Goal: Transaction & Acquisition: Book appointment/travel/reservation

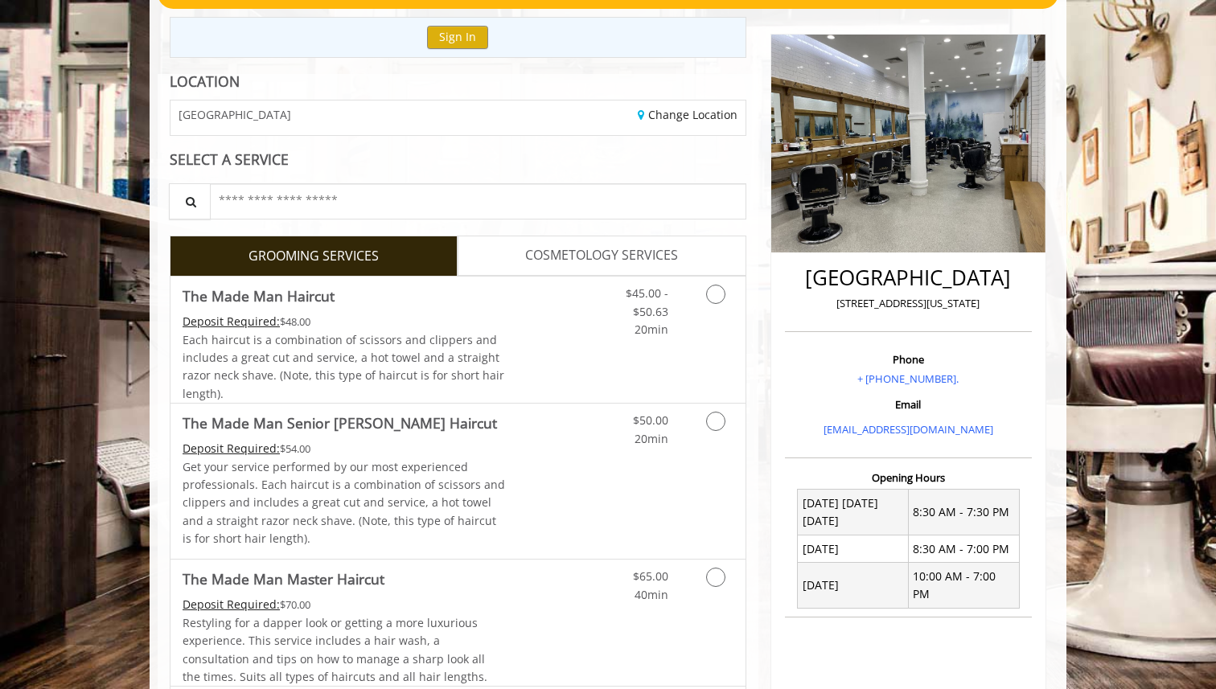
scroll to position [187, 0]
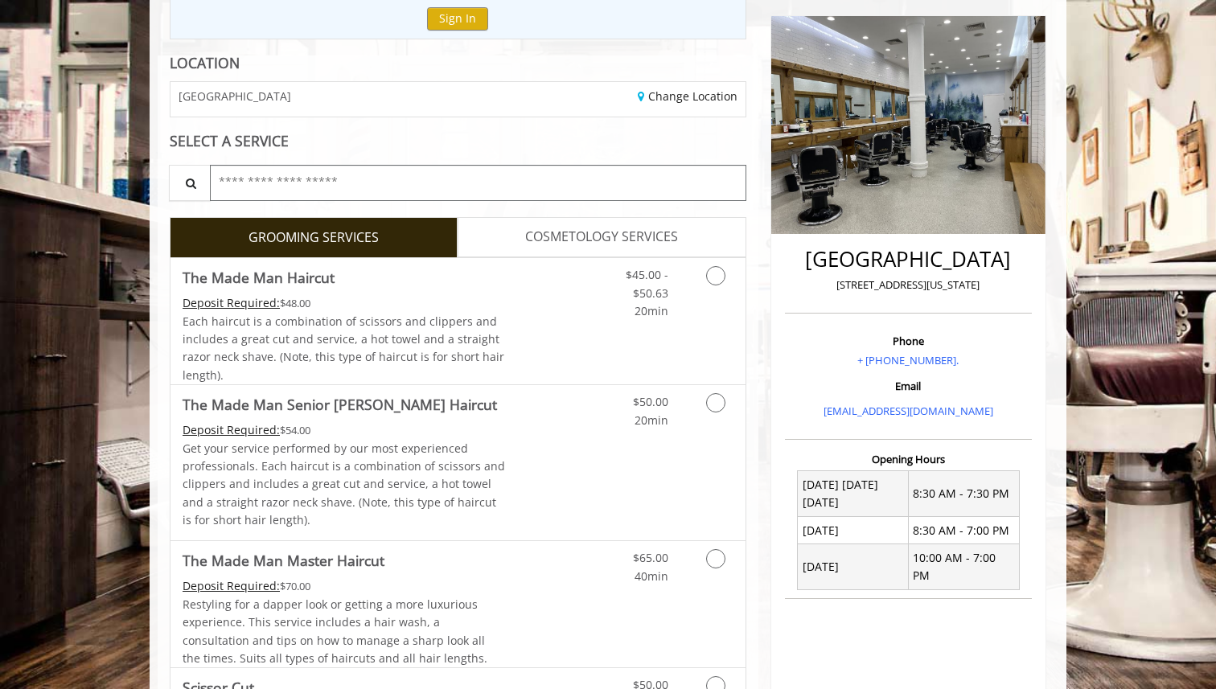
click at [300, 181] on input "text" at bounding box center [478, 183] width 537 height 36
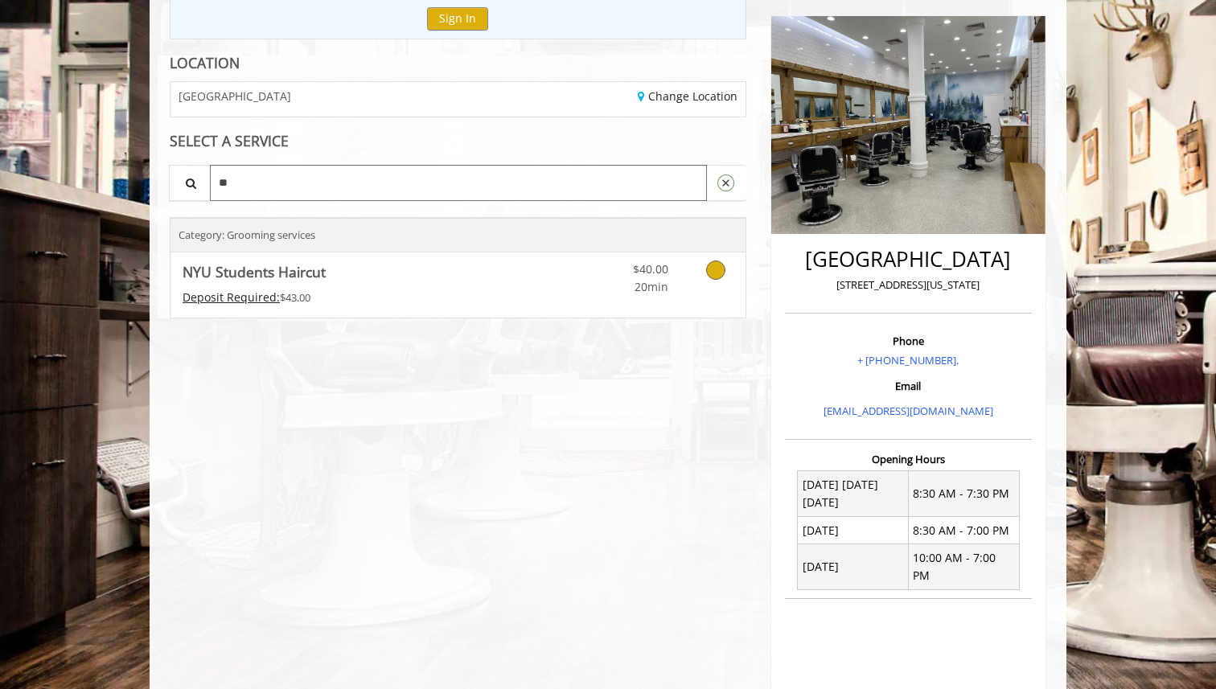
type input "*"
type input "***"
click at [713, 274] on icon "Grooming services" at bounding box center [715, 270] width 19 height 19
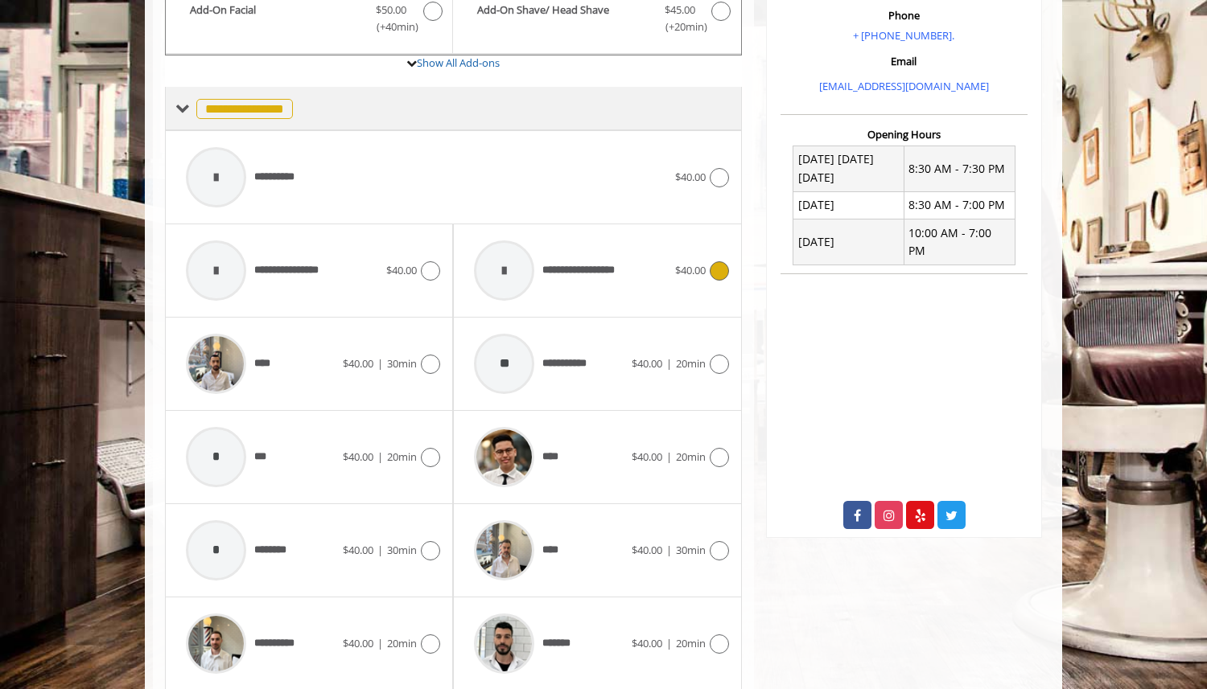
scroll to position [570, 0]
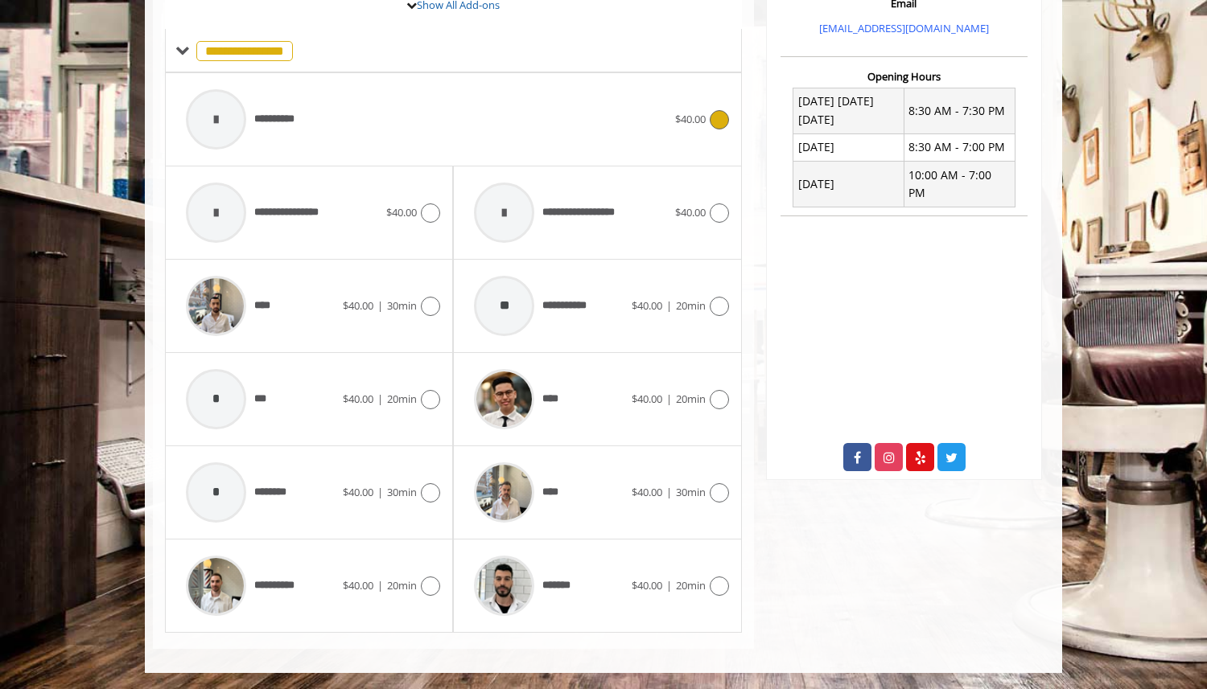
click at [306, 125] on span "**********" at bounding box center [281, 119] width 55 height 17
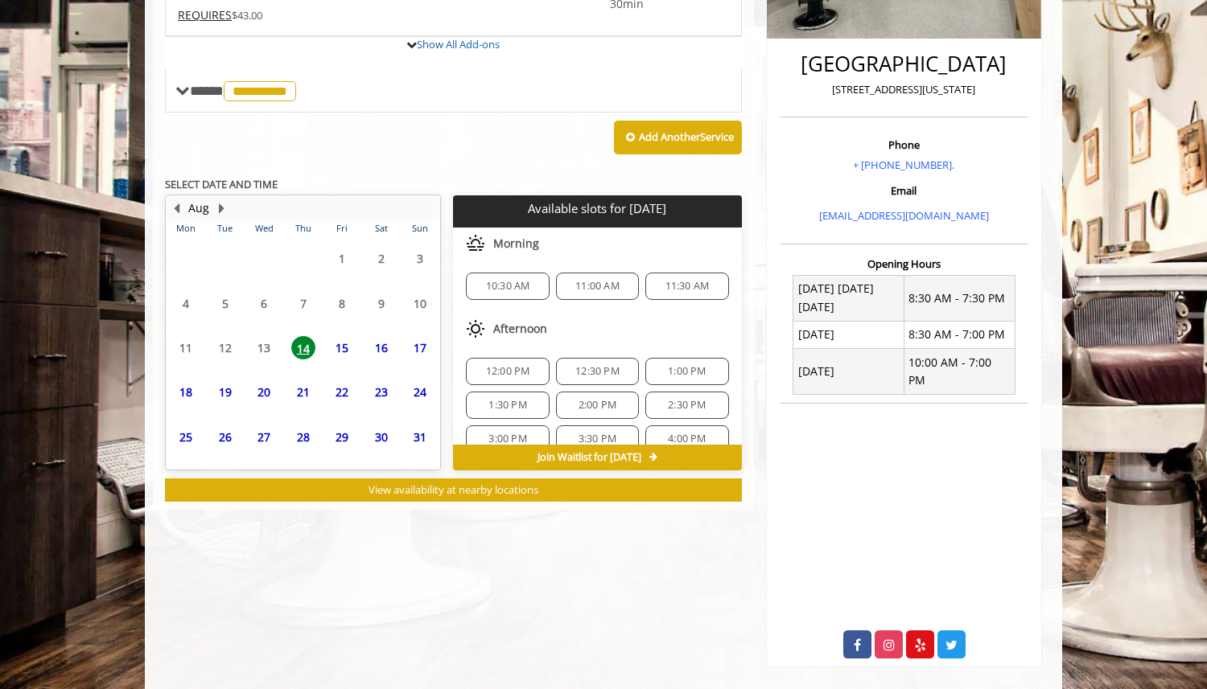
scroll to position [389, 0]
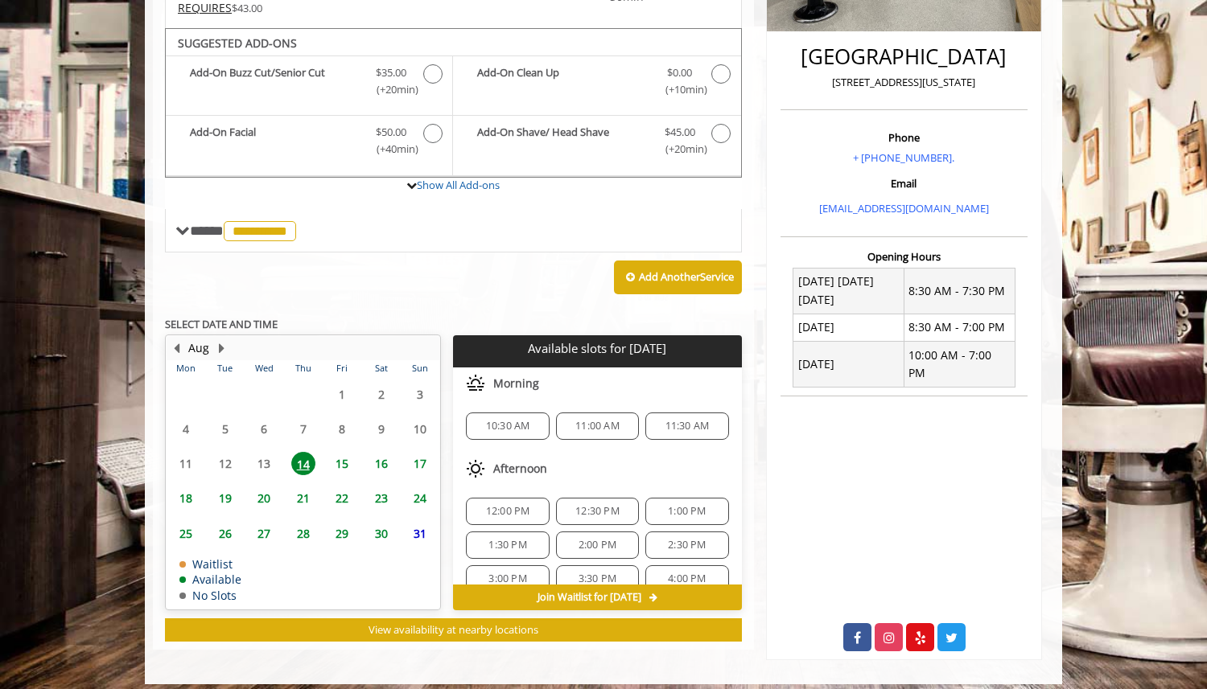
drag, startPoint x: 383, startPoint y: 463, endPoint x: 343, endPoint y: 459, distance: 39.5
click at [343, 459] on span "15" at bounding box center [342, 463] width 24 height 23
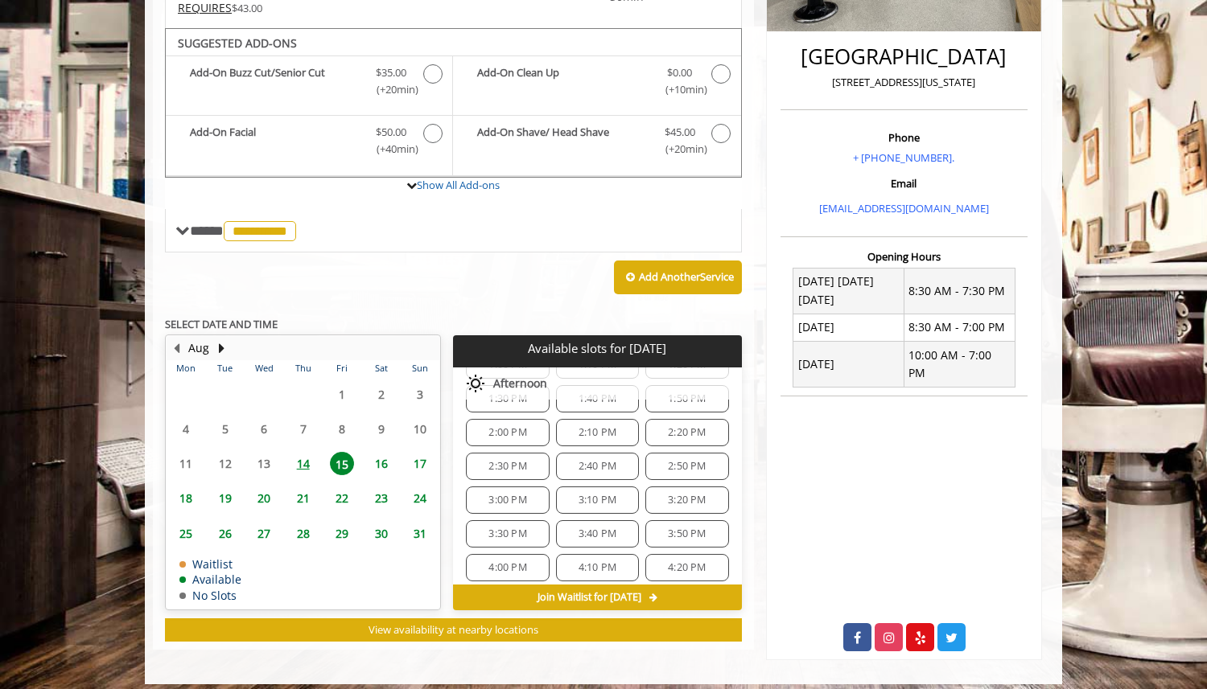
scroll to position [415, 0]
click at [521, 467] on span "2:30 PM" at bounding box center [507, 468] width 38 height 13
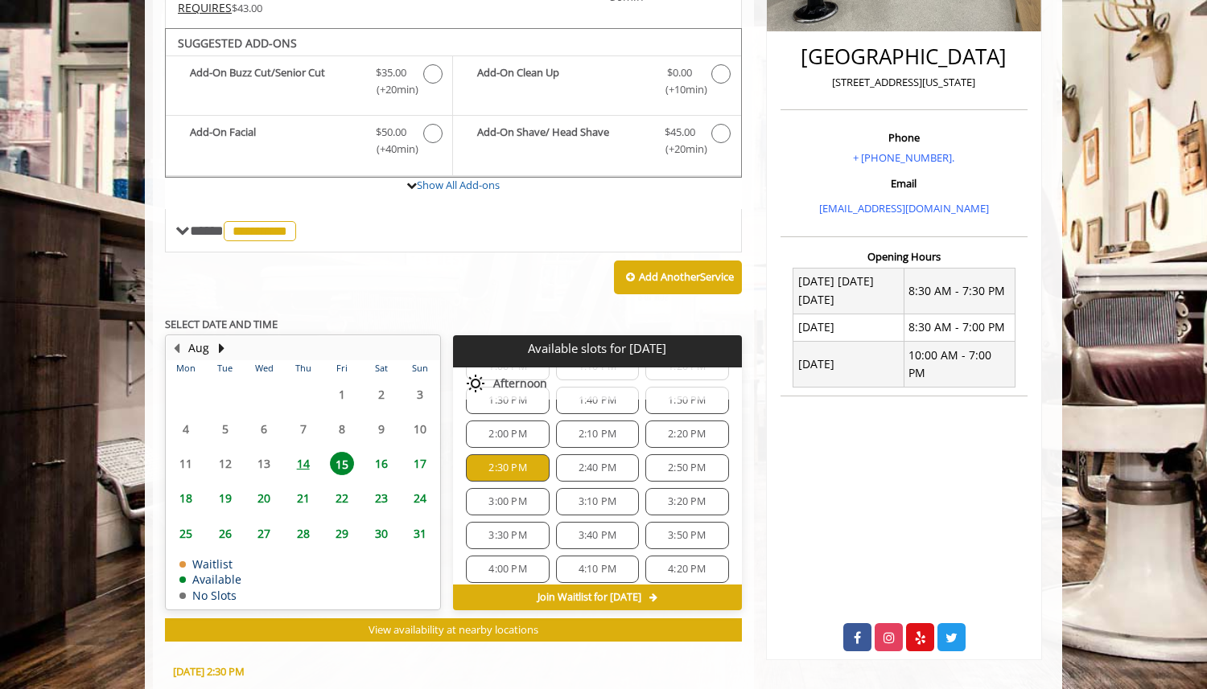
scroll to position [680, 0]
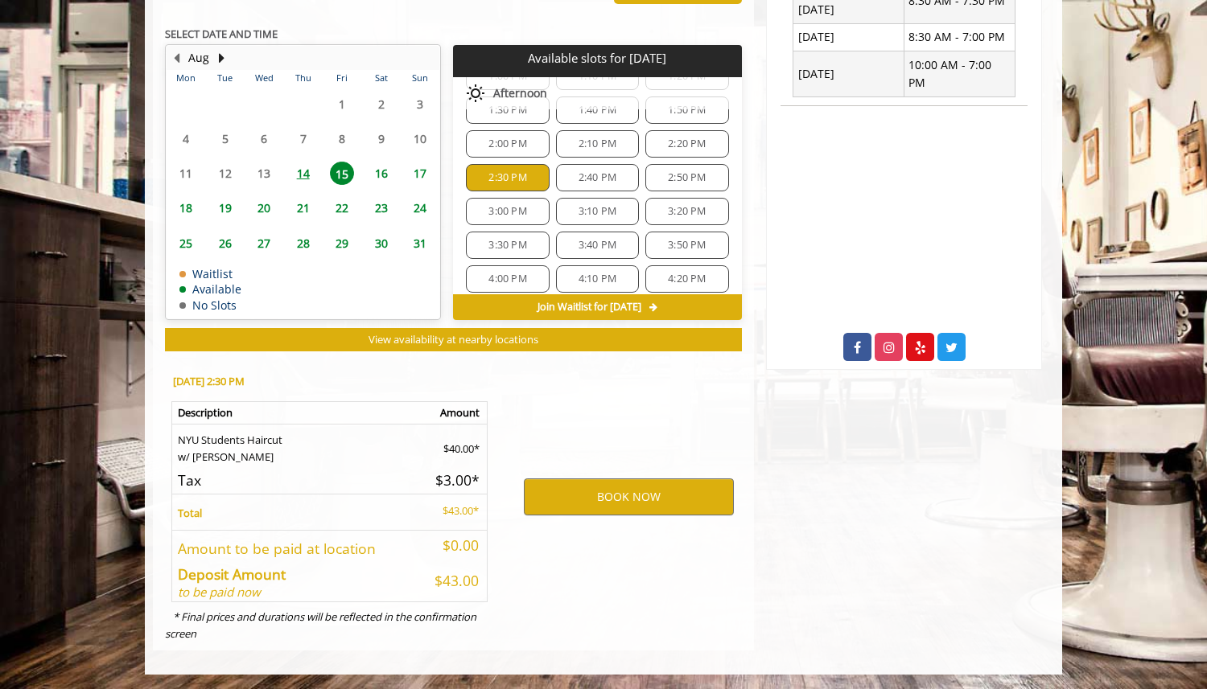
click at [516, 174] on span "2:30 PM" at bounding box center [507, 177] width 38 height 13
click at [514, 206] on span "3:00 PM" at bounding box center [507, 211] width 38 height 13
click at [597, 175] on span "2:40 PM" at bounding box center [597, 177] width 38 height 13
click at [668, 180] on span "2:50 PM" at bounding box center [687, 177] width 38 height 13
click at [613, 180] on span "2:40 PM" at bounding box center [597, 177] width 68 height 13
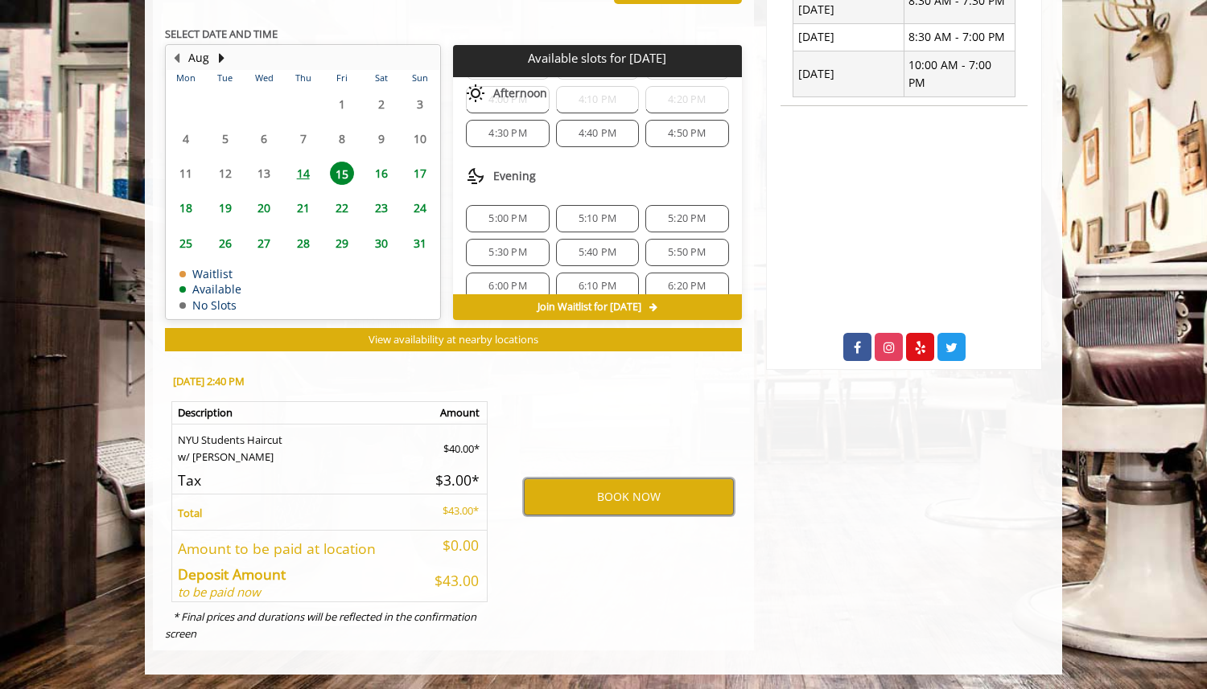
scroll to position [656, 0]
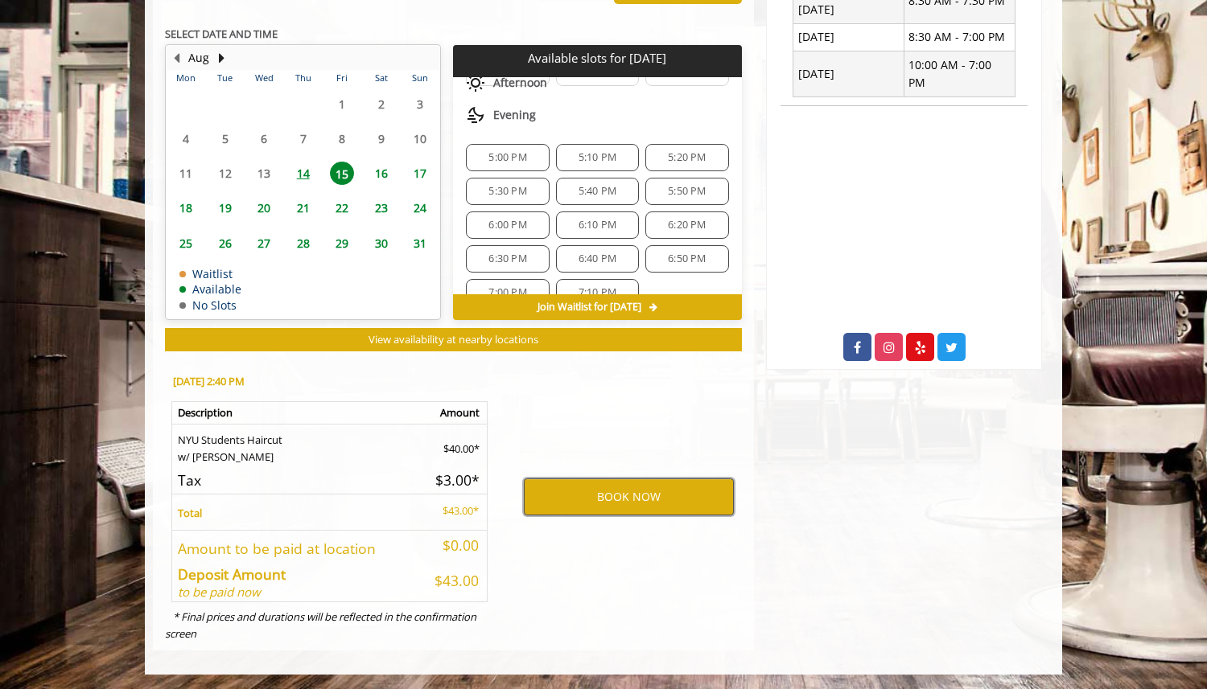
click at [627, 492] on button "BOOK NOW" at bounding box center [629, 497] width 210 height 37
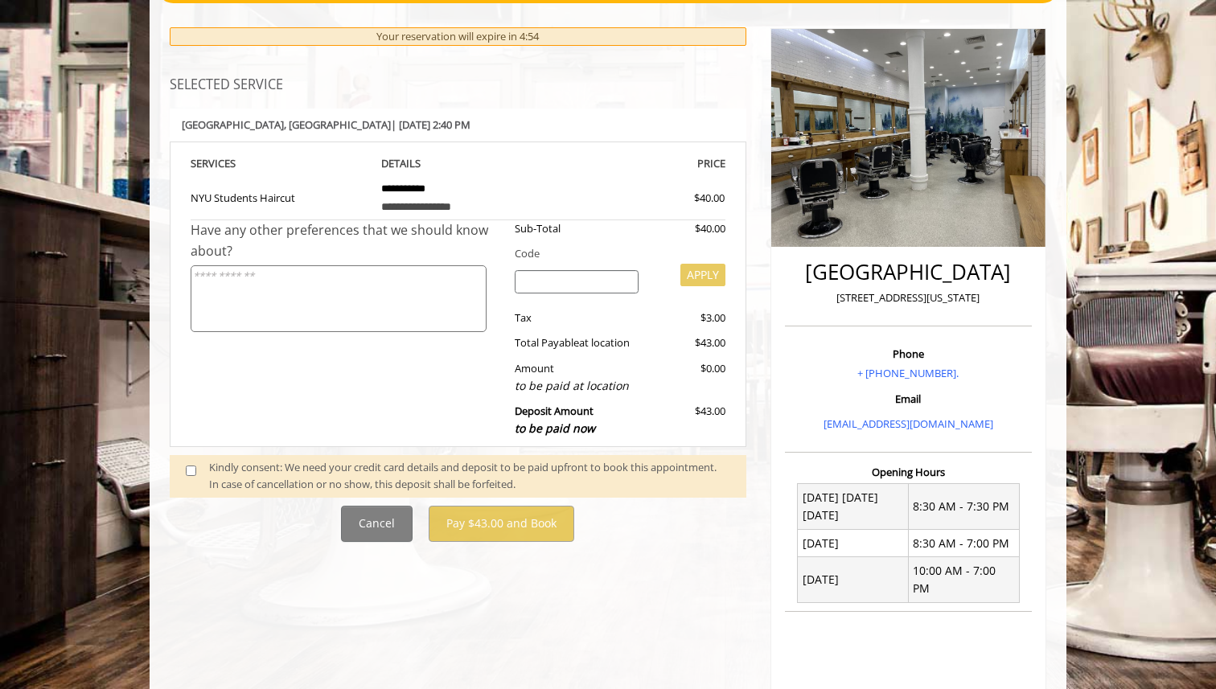
scroll to position [184, 0]
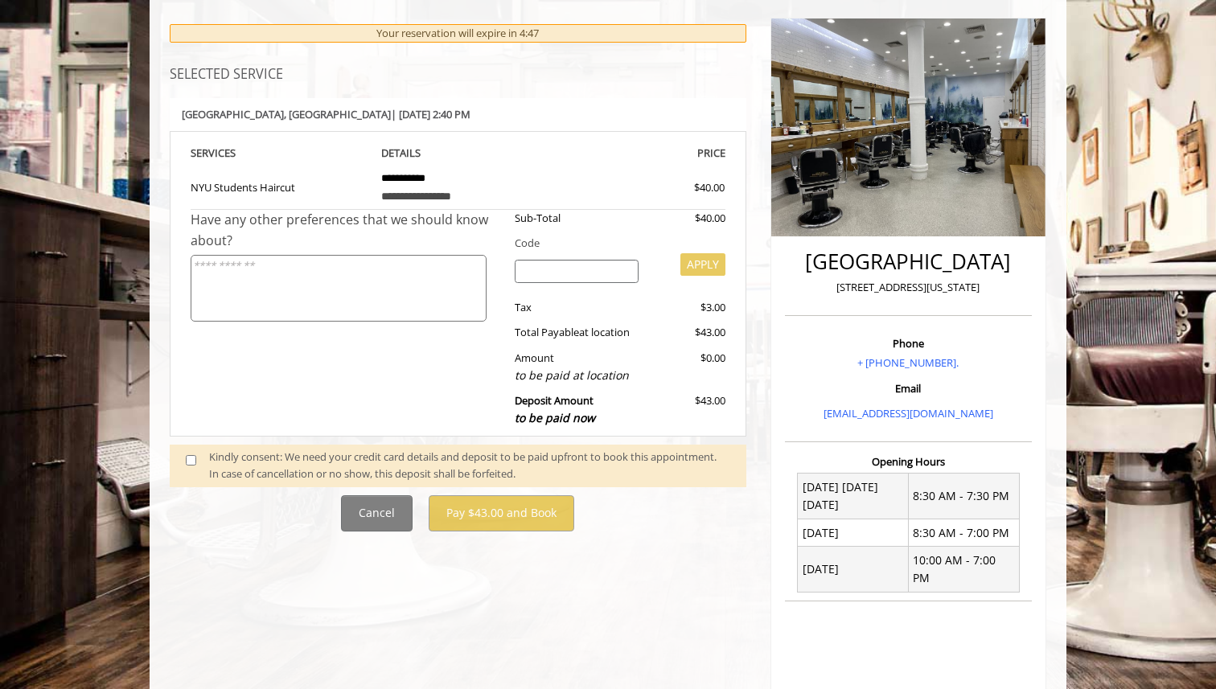
click at [448, 269] on textarea at bounding box center [339, 288] width 296 height 67
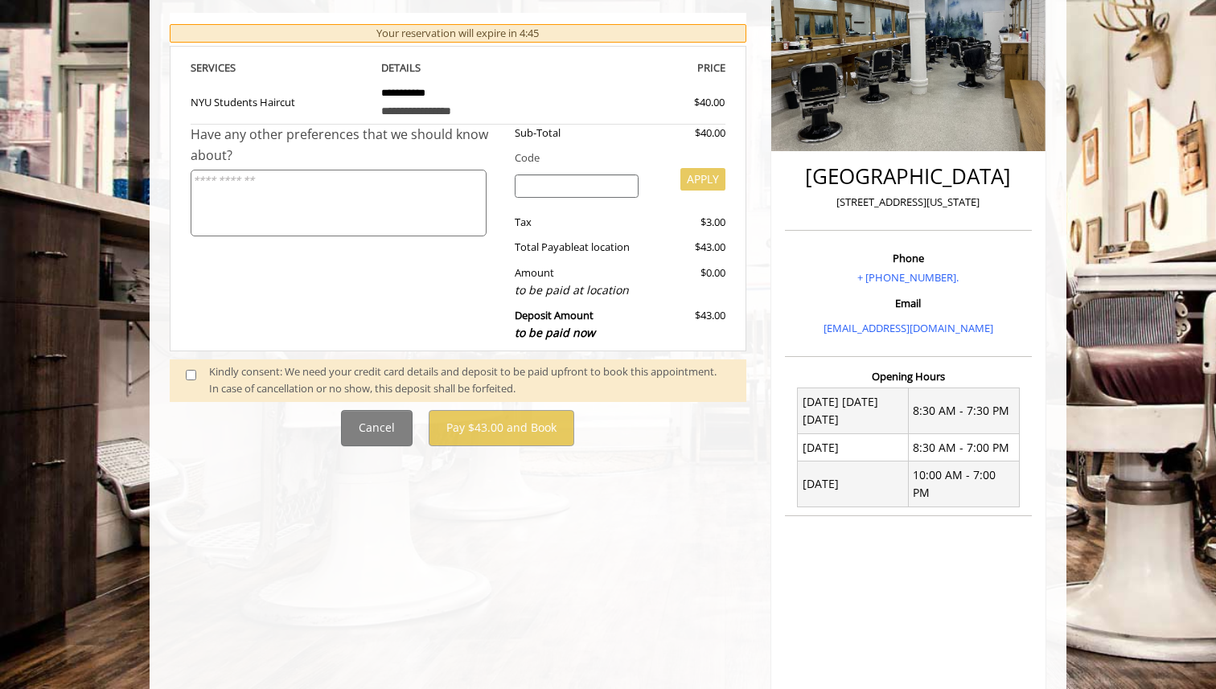
scroll to position [278, 0]
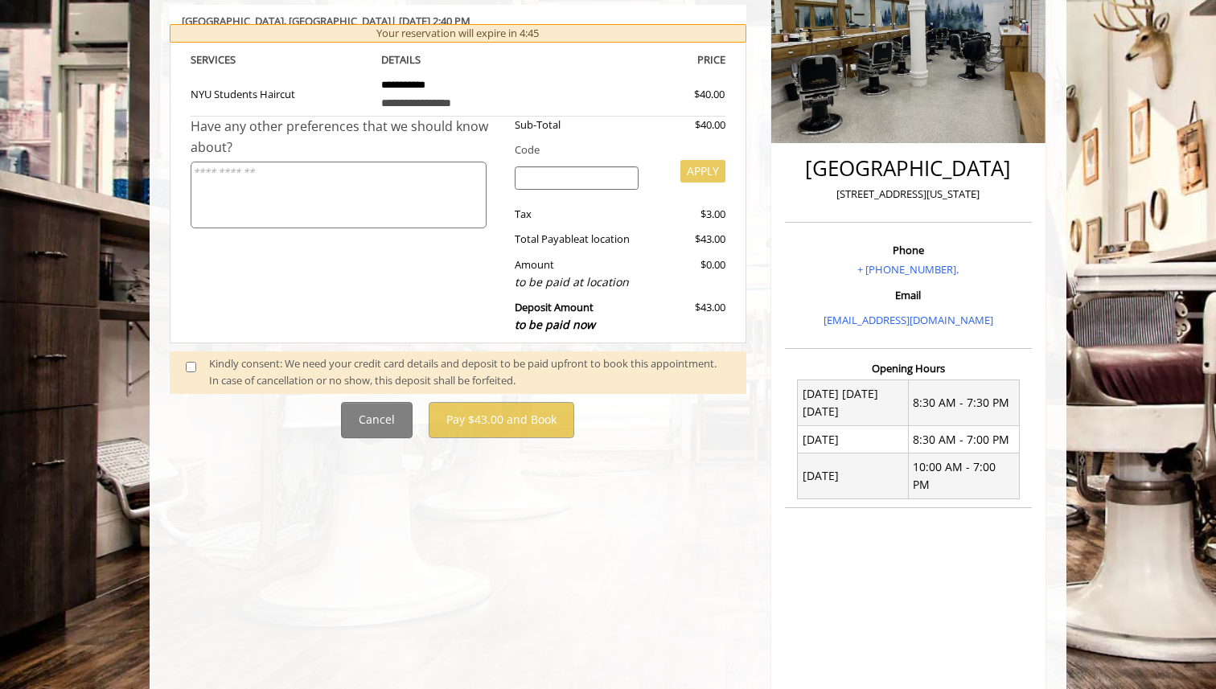
click at [270, 373] on div "Kindly consent: We need your credit card details and deposit to be paid upfront…" at bounding box center [469, 373] width 521 height 34
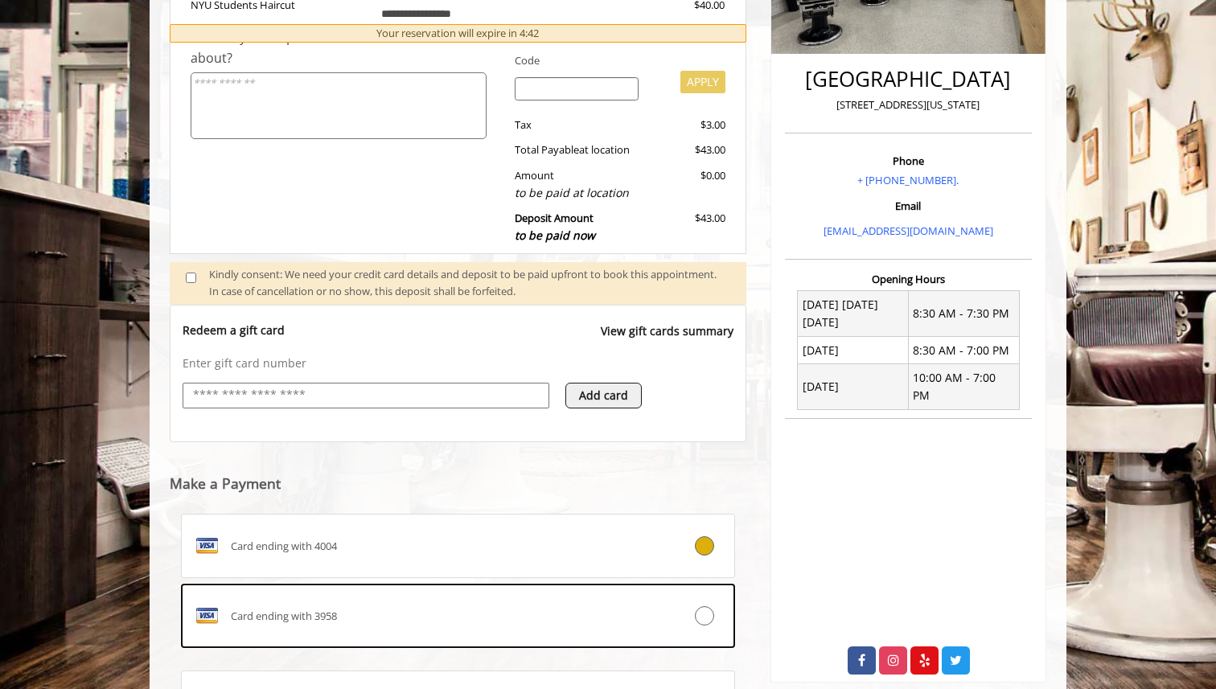
scroll to position [369, 0]
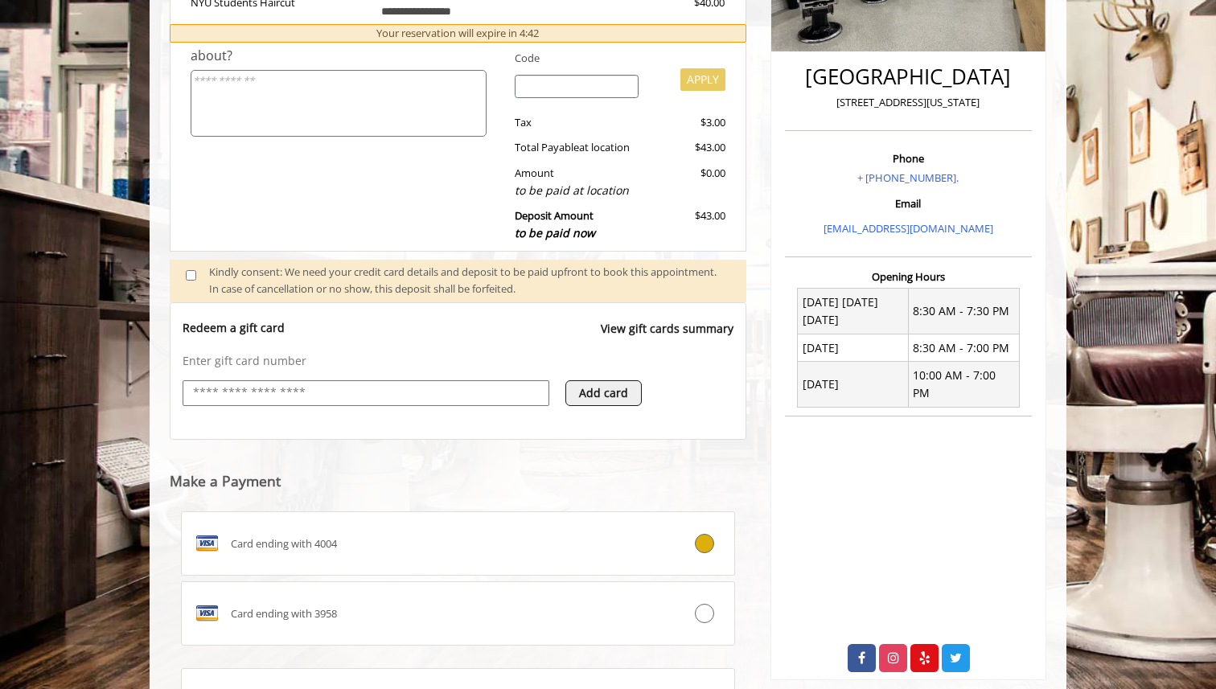
click at [306, 401] on input "text" at bounding box center [365, 393] width 349 height 19
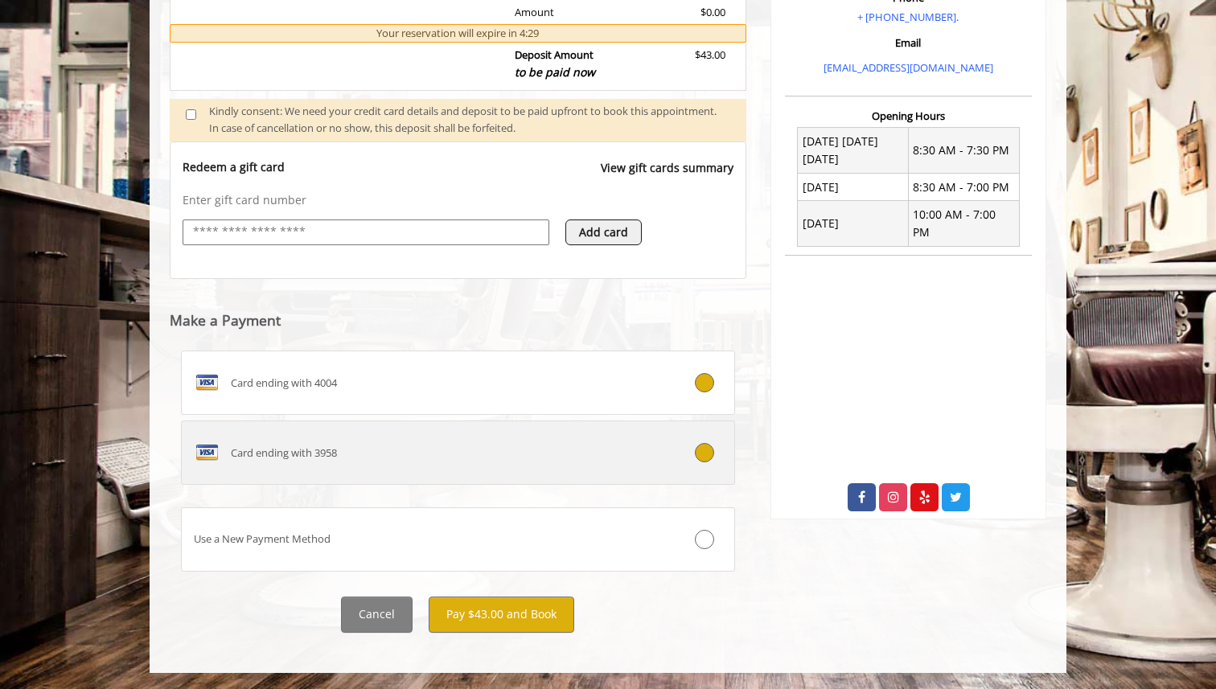
click at [614, 456] on div "Card ending with 3958" at bounding box center [412, 453] width 460 height 26
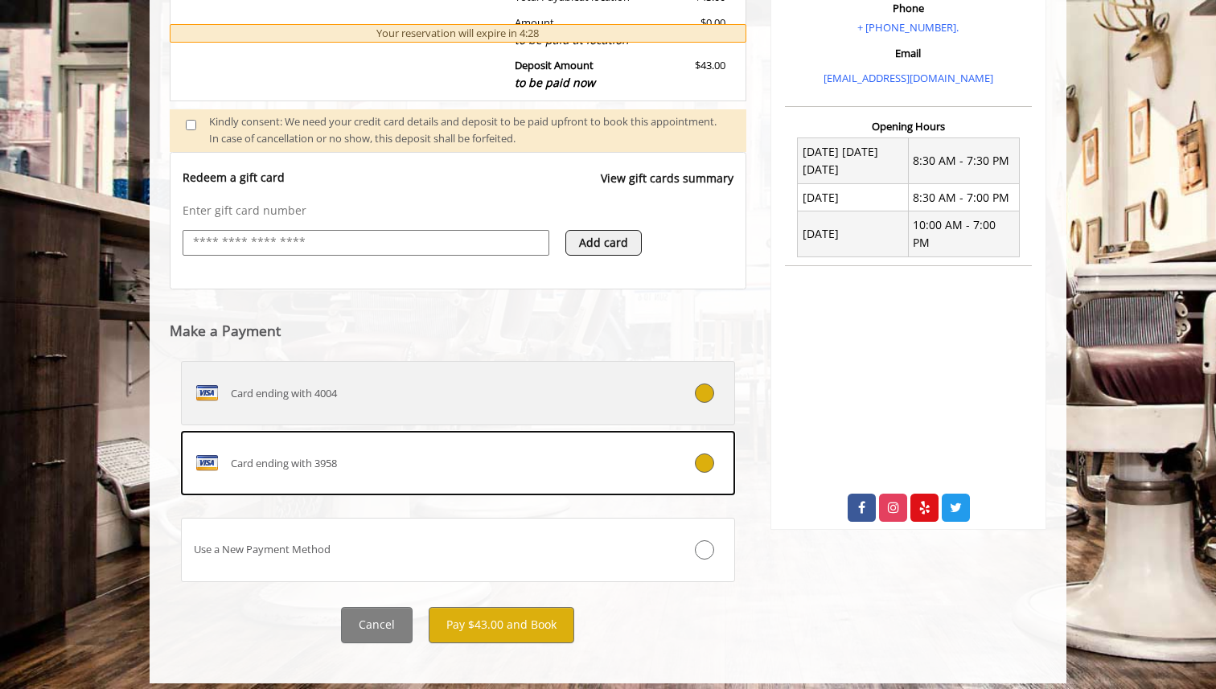
scroll to position [530, 0]
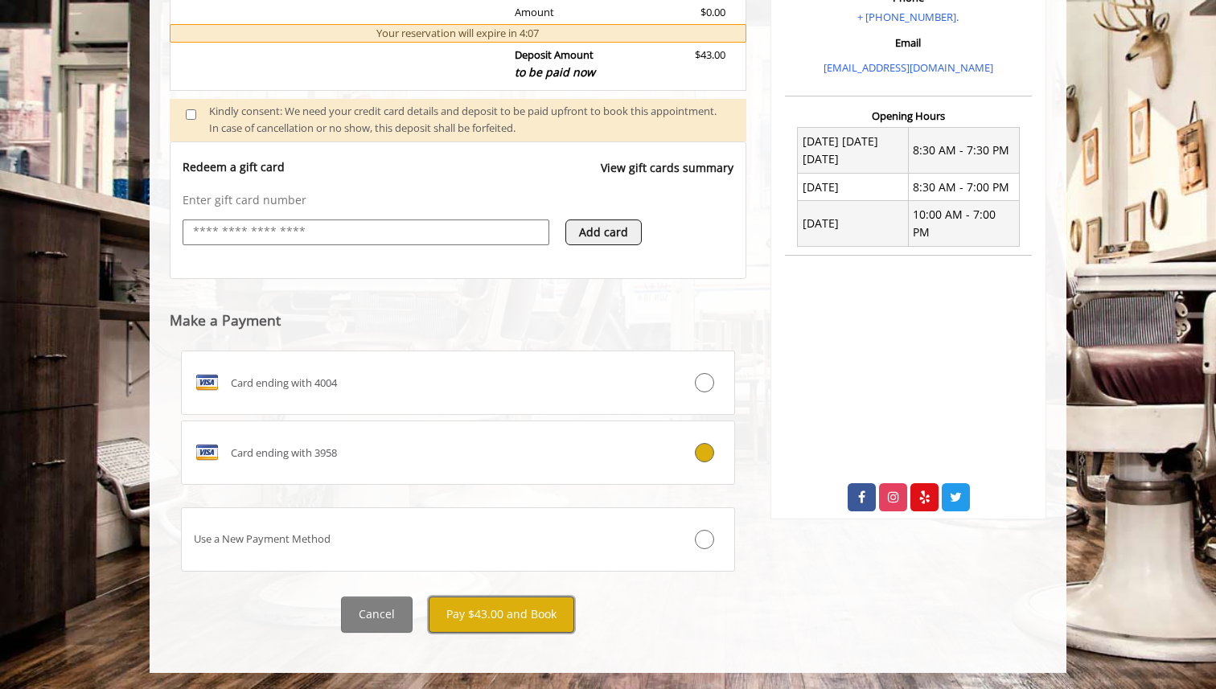
click at [527, 603] on button "Pay $43.00 and Book" at bounding box center [502, 615] width 146 height 36
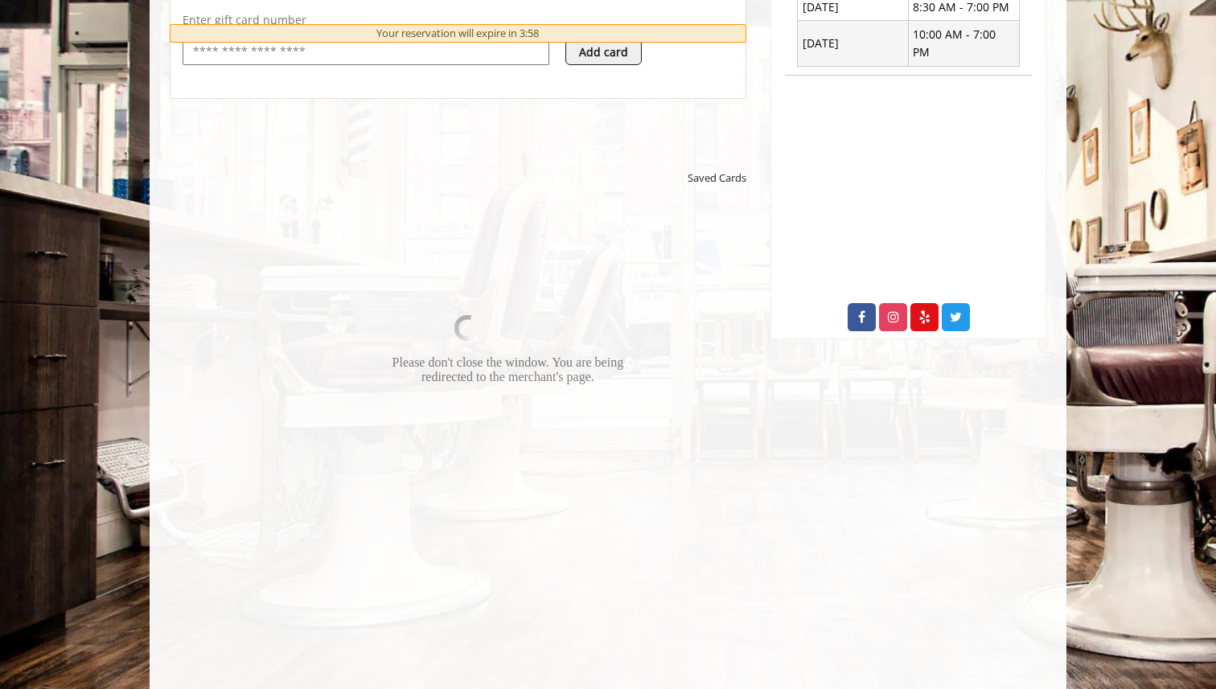
scroll to position [719, 0]
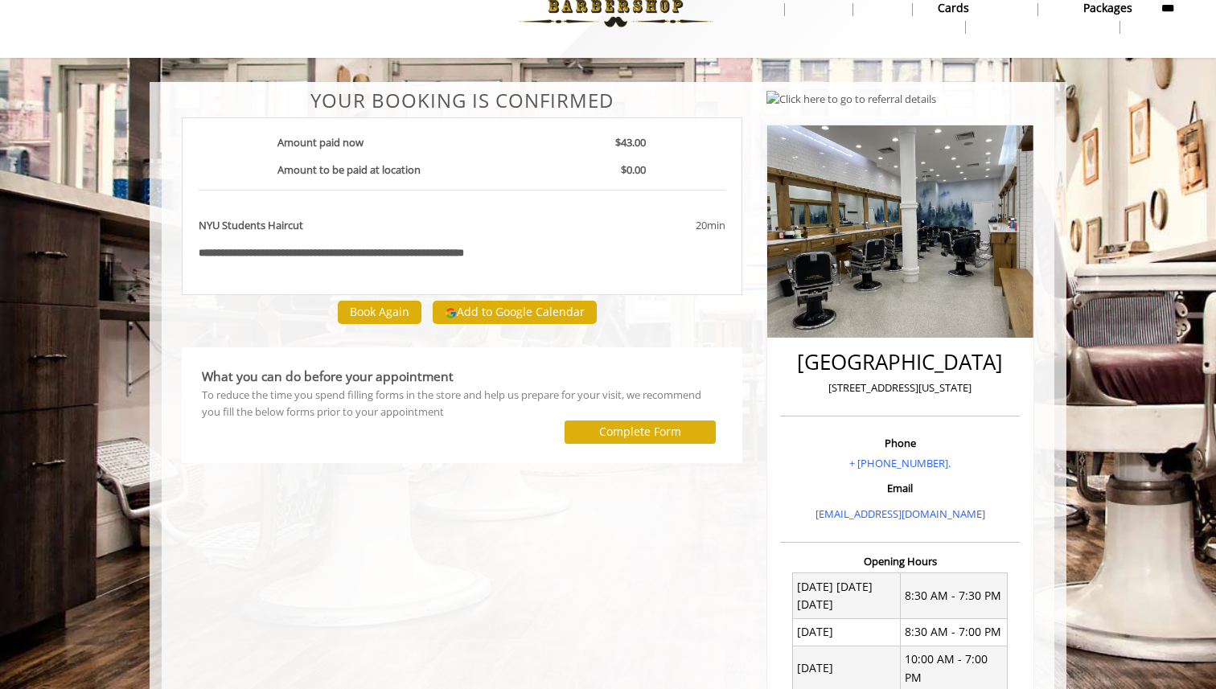
scroll to position [43, 0]
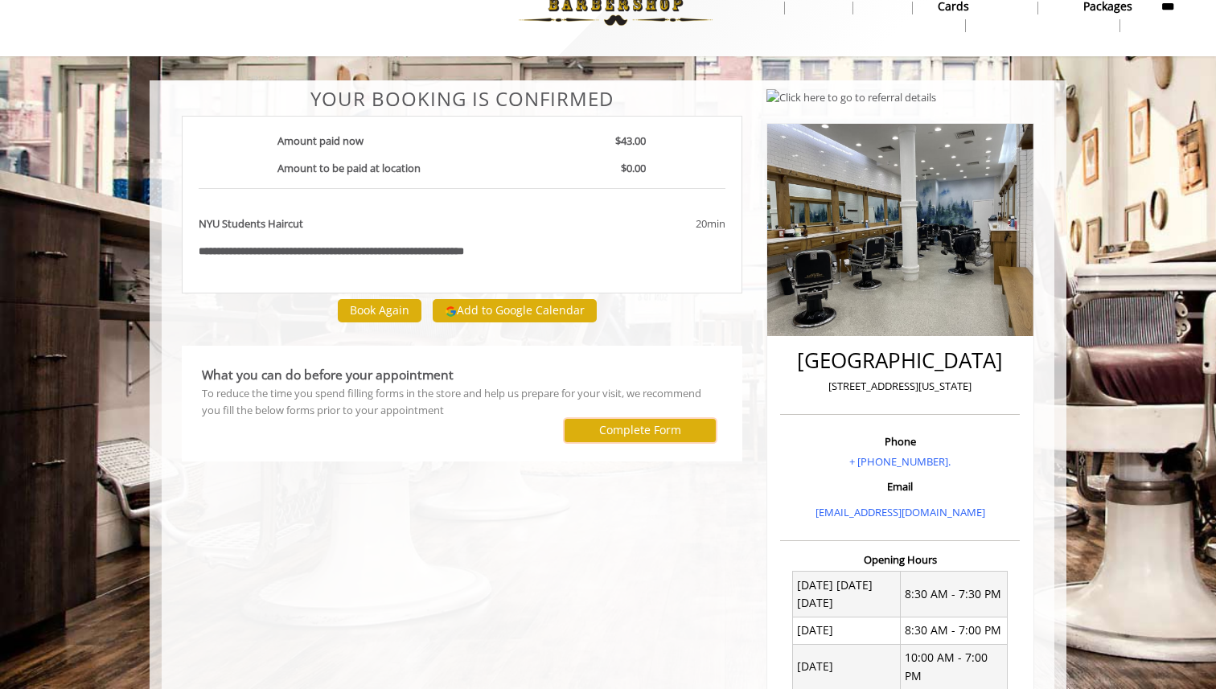
click at [607, 433] on label "Complete Form" at bounding box center [640, 430] width 82 height 13
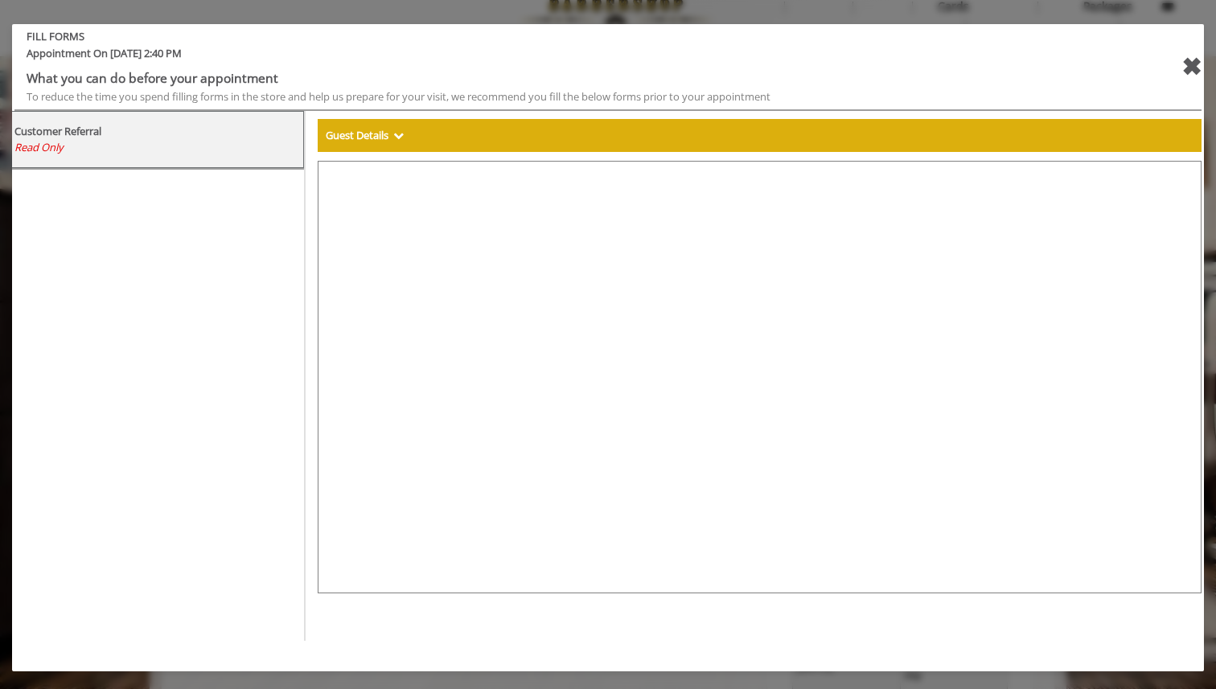
select select "***"
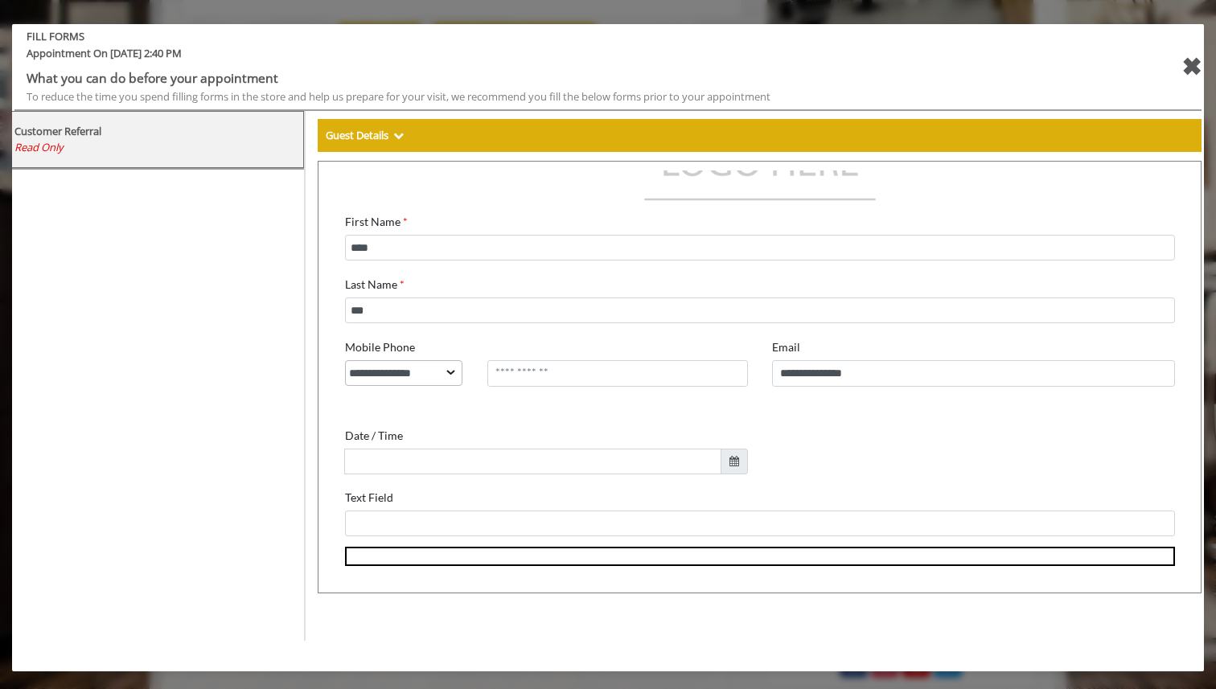
scroll to position [326, 0]
